Goal: Information Seeking & Learning: Learn about a topic

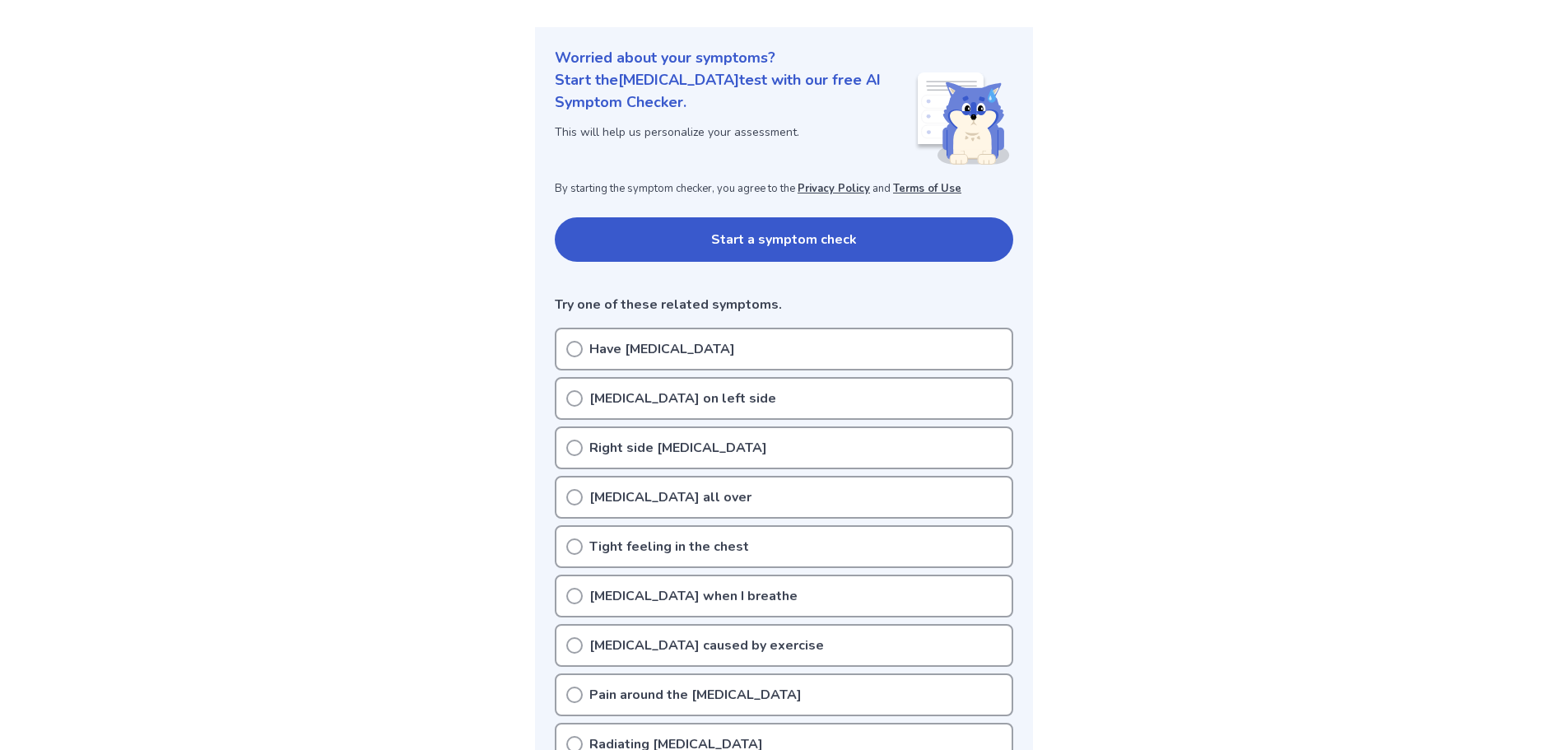
scroll to position [165, 0]
click at [567, 352] on circle at bounding box center [574, 349] width 15 height 15
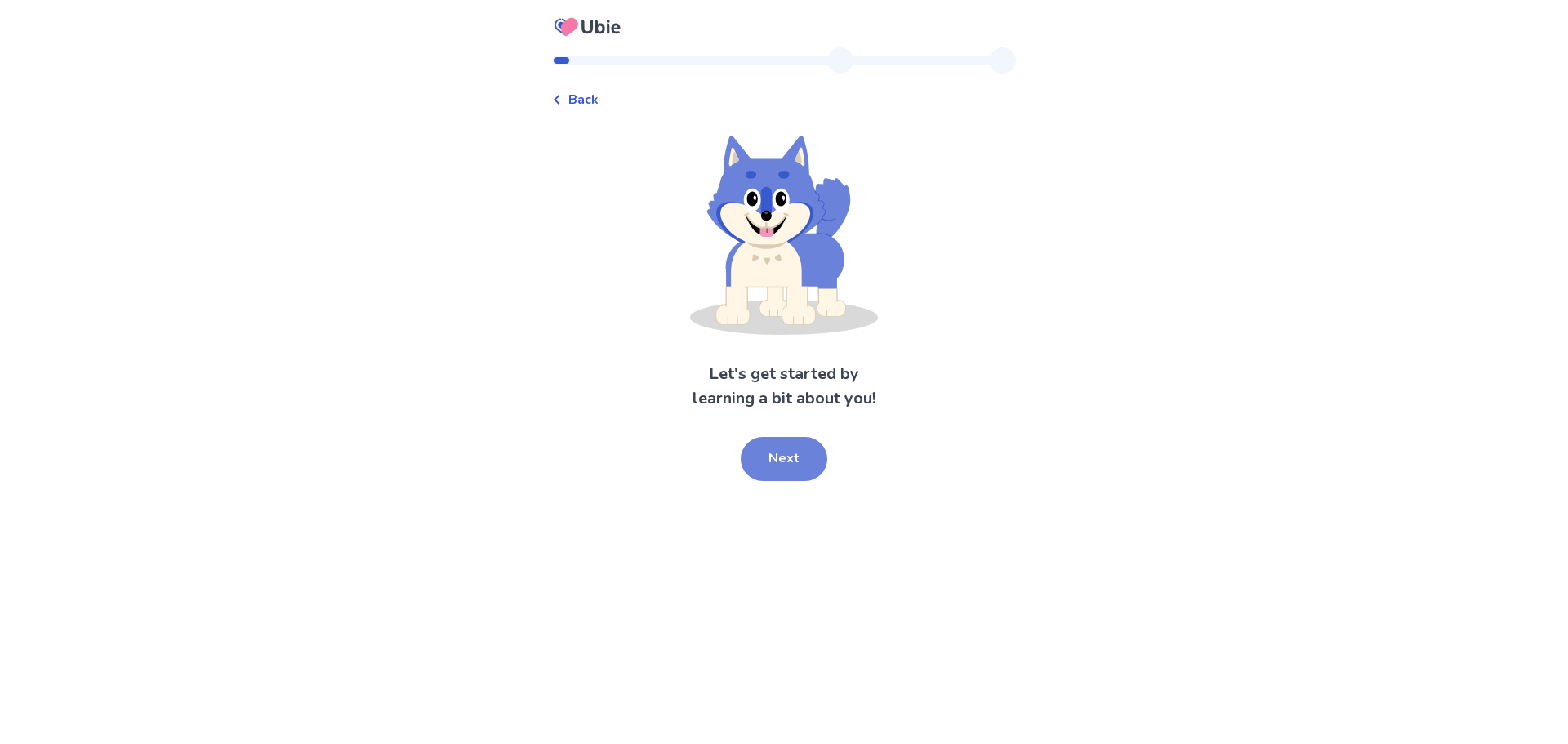
click at [774, 470] on button "Next" at bounding box center [784, 459] width 86 height 44
